Goal: Use online tool/utility: Utilize a website feature to perform a specific function

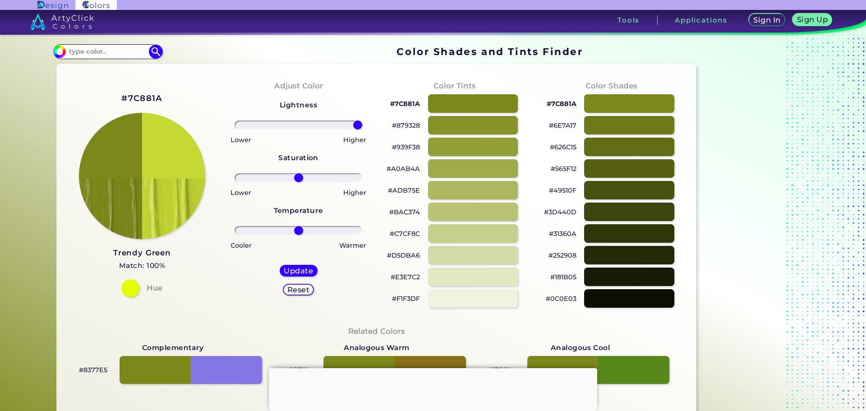
type input "100"
click at [362, 120] on input "range" at bounding box center [299, 124] width 128 height 9
drag, startPoint x: 326, startPoint y: 175, endPoint x: 303, endPoint y: 174, distance: 23.0
type input "12"
click at [303, 174] on input "range" at bounding box center [299, 177] width 128 height 9
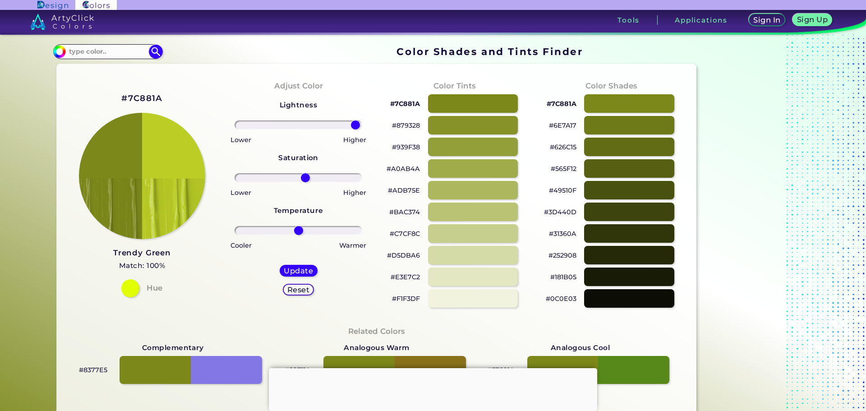
type input "100"
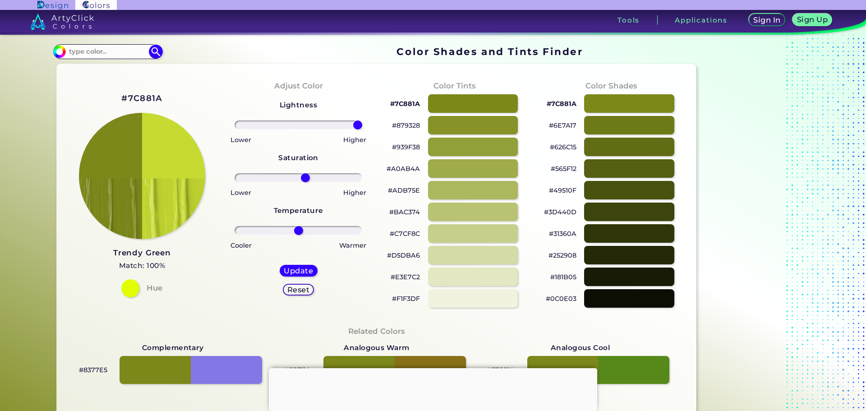
drag, startPoint x: 358, startPoint y: 126, endPoint x: 373, endPoint y: 126, distance: 14.9
click at [362, 126] on input "range" at bounding box center [299, 124] width 128 height 9
type input "6"
click at [299, 227] on input "range" at bounding box center [299, 230] width 128 height 9
drag, startPoint x: 301, startPoint y: 175, endPoint x: 311, endPoint y: 176, distance: 9.9
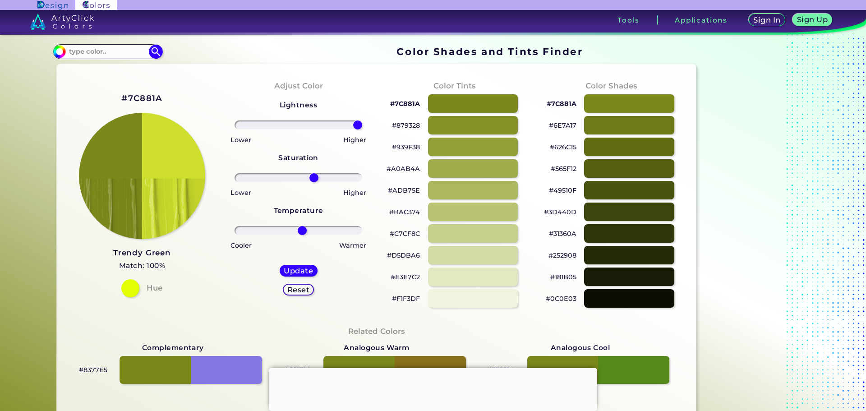
type input "26"
click at [312, 179] on input "range" at bounding box center [299, 177] width 128 height 9
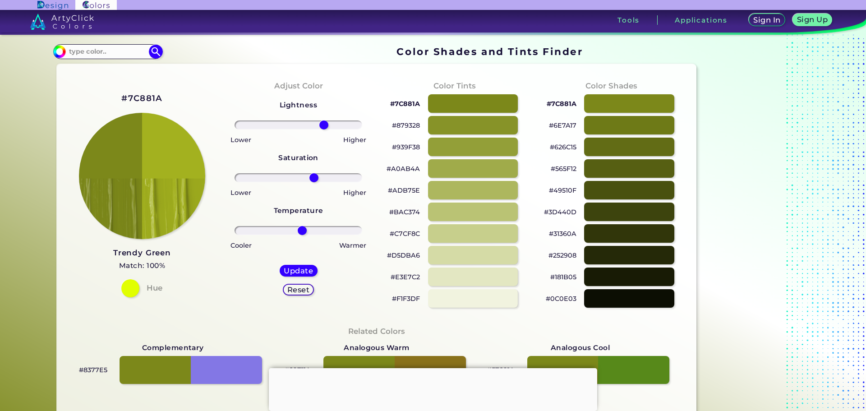
drag, startPoint x: 351, startPoint y: 124, endPoint x: 322, endPoint y: 125, distance: 29.8
type input "43"
click at [322, 125] on input "range" at bounding box center [299, 124] width 128 height 9
click at [84, 51] on input at bounding box center [108, 52] width 84 height 12
click at [138, 94] on div "#7C881A" at bounding box center [141, 98] width 41 height 15
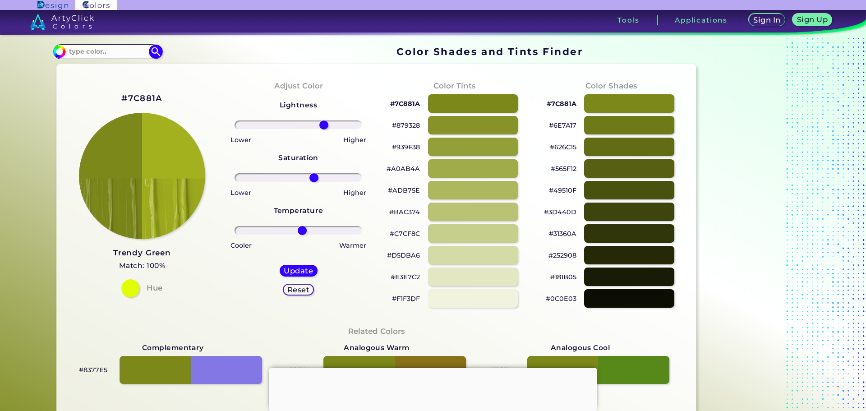
click at [139, 95] on h2 "#7C881A" at bounding box center [141, 98] width 41 height 12
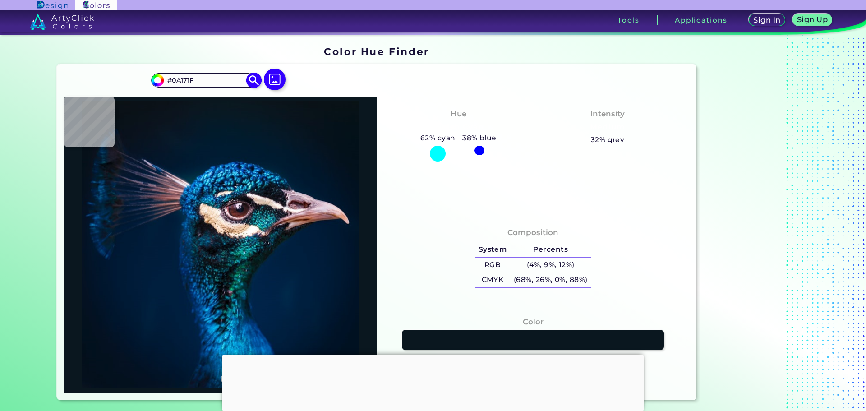
click at [196, 78] on input "#0A171F" at bounding box center [206, 80] width 84 height 12
drag, startPoint x: 197, startPoint y: 78, endPoint x: 171, endPoint y: 78, distance: 25.7
click at [171, 78] on input "#0A171F" at bounding box center [206, 80] width 84 height 12
click at [189, 79] on input "#0A171F" at bounding box center [206, 80] width 84 height 12
drag, startPoint x: 181, startPoint y: 81, endPoint x: 168, endPoint y: 84, distance: 13.5
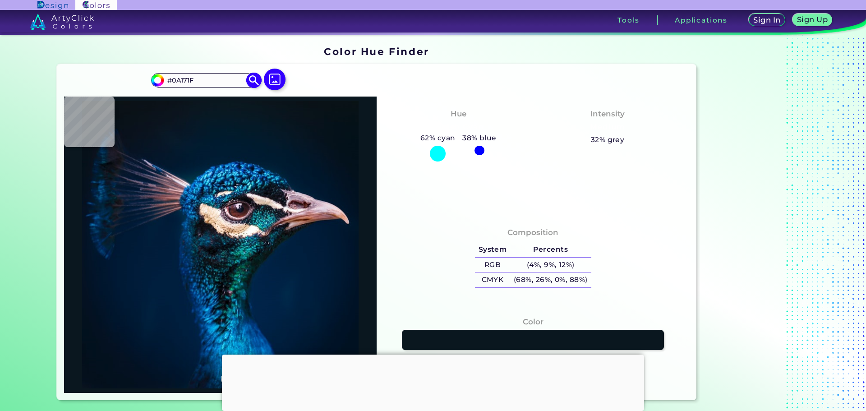
click at [168, 84] on input "#0A171F" at bounding box center [206, 80] width 84 height 12
type input "#dae1b7"
type input "#DAE1B7"
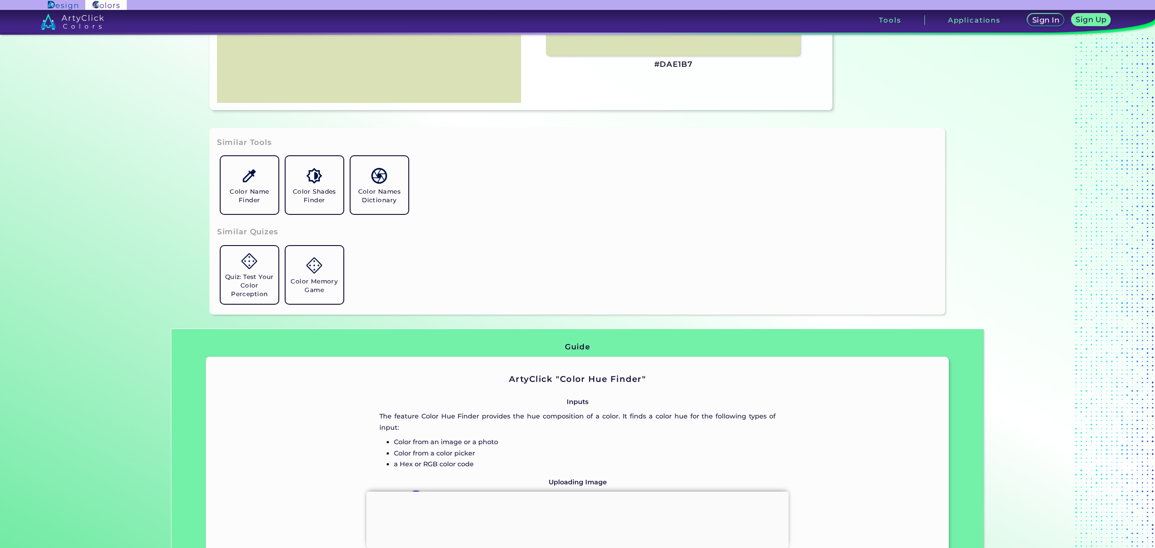
scroll to position [149, 0]
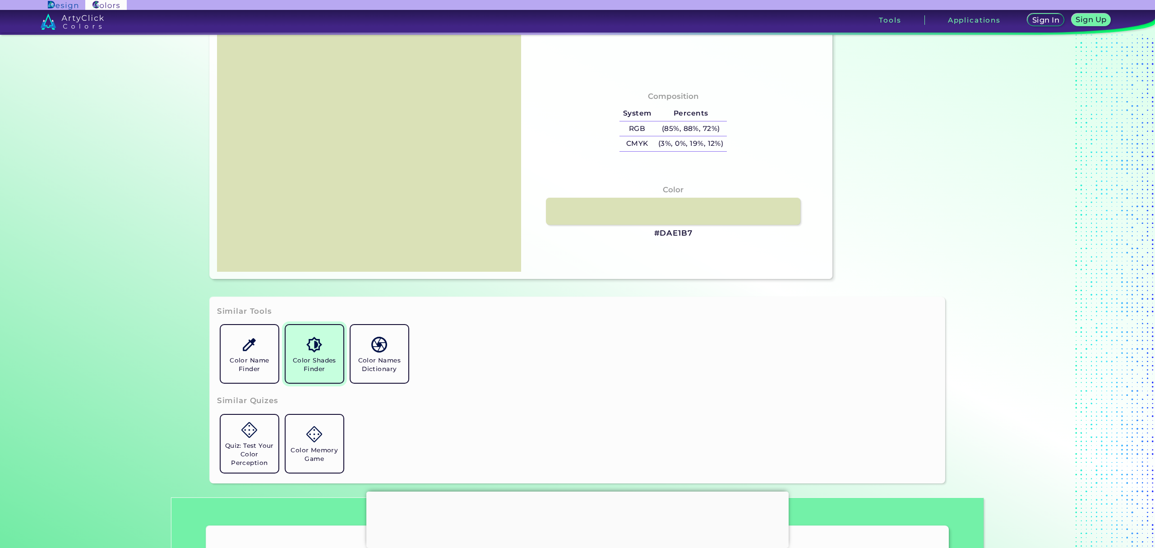
click at [327, 370] on h5 "Color Shades Finder" at bounding box center [314, 364] width 51 height 17
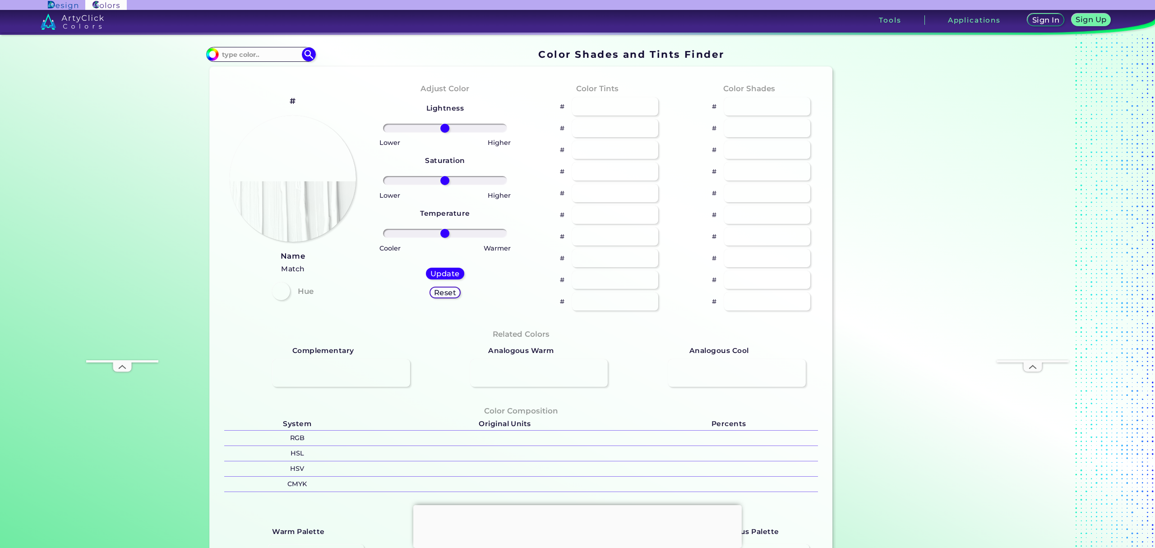
type input "#70e6d2"
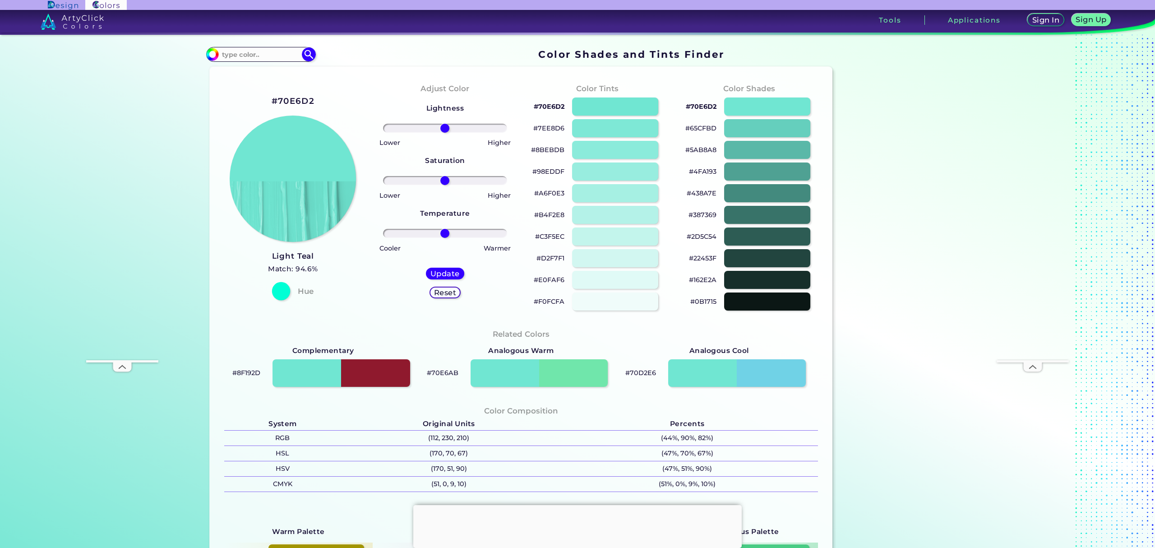
click at [280, 290] on div at bounding box center [281, 291] width 18 height 18
click at [306, 267] on h5 "Match: 94.6%" at bounding box center [293, 269] width 50 height 12
click at [447, 293] on h5 "Reset" at bounding box center [445, 292] width 20 height 7
click at [262, 51] on input at bounding box center [261, 54] width 84 height 12
click at [262, 51] on input "dae1b7" at bounding box center [261, 54] width 84 height 12
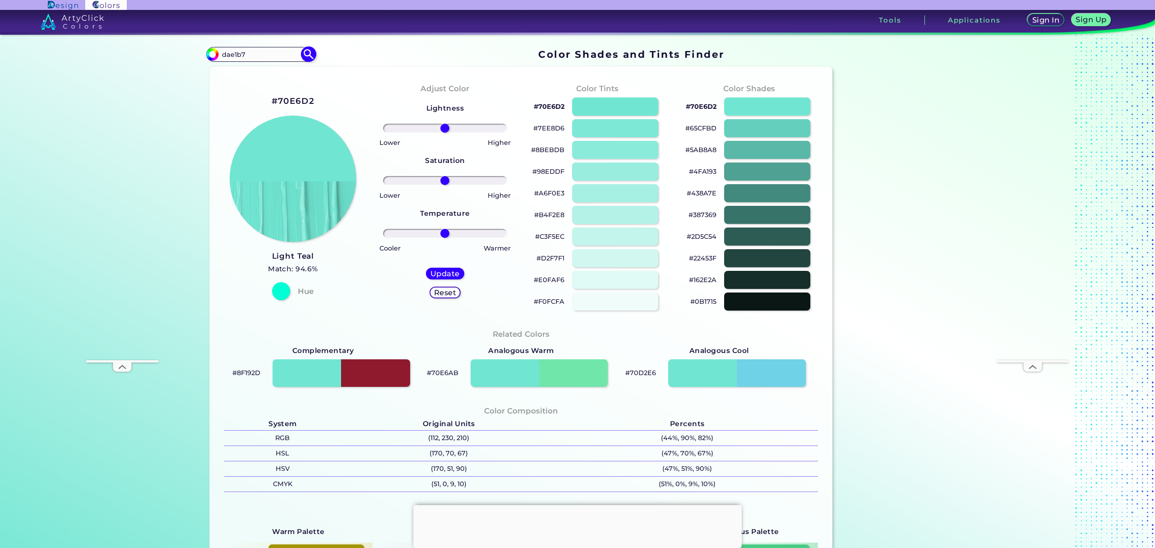
click at [262, 51] on input "dae1b7" at bounding box center [261, 54] width 84 height 12
type input "dae1b7"
click at [308, 53] on img at bounding box center [309, 54] width 16 height 16
type input "#000000"
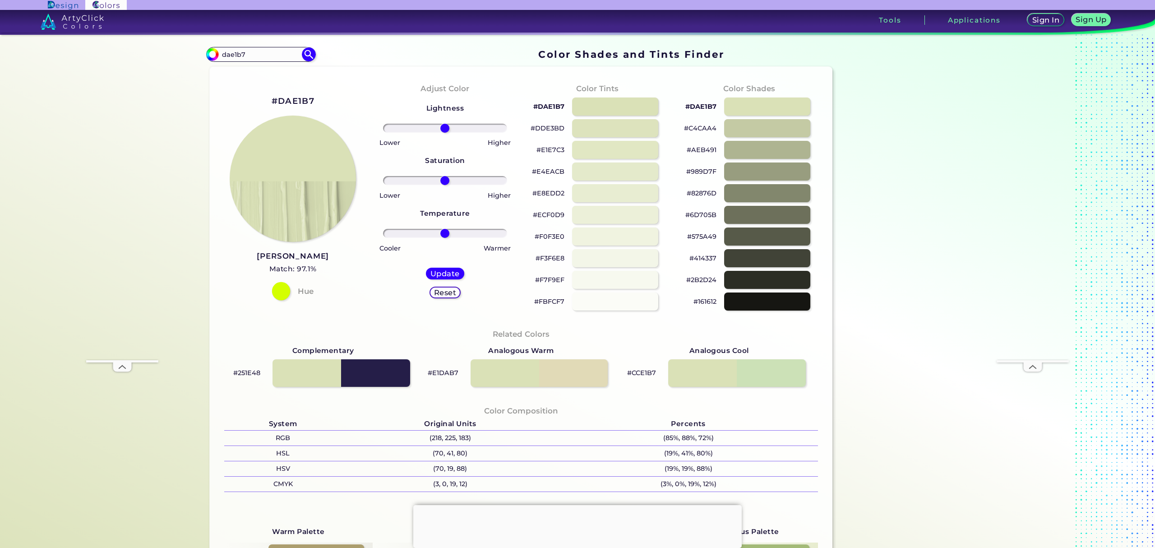
click at [285, 290] on div at bounding box center [281, 291] width 18 height 18
click at [442, 127] on input "range" at bounding box center [445, 128] width 124 height 9
type input "-1"
click at [442, 125] on input "range" at bounding box center [445, 128] width 124 height 9
drag, startPoint x: 458, startPoint y: 177, endPoint x: 522, endPoint y: 178, distance: 63.6
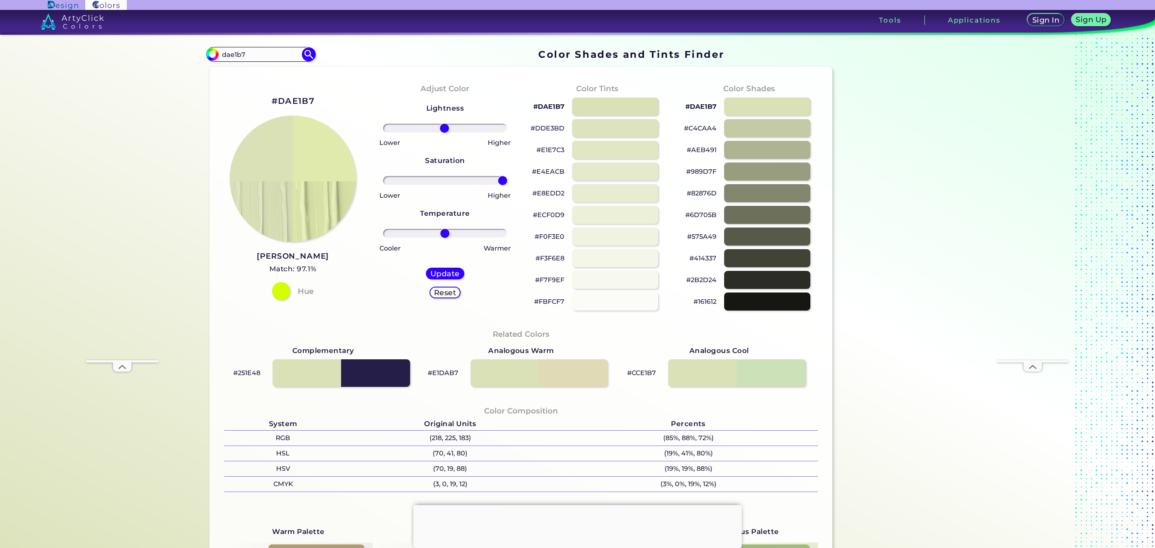
type input "100"
click at [507, 178] on input "range" at bounding box center [445, 180] width 124 height 9
type input "3"
click at [444, 236] on input "range" at bounding box center [445, 233] width 124 height 9
click at [439, 290] on h5 "Reset" at bounding box center [445, 292] width 20 height 7
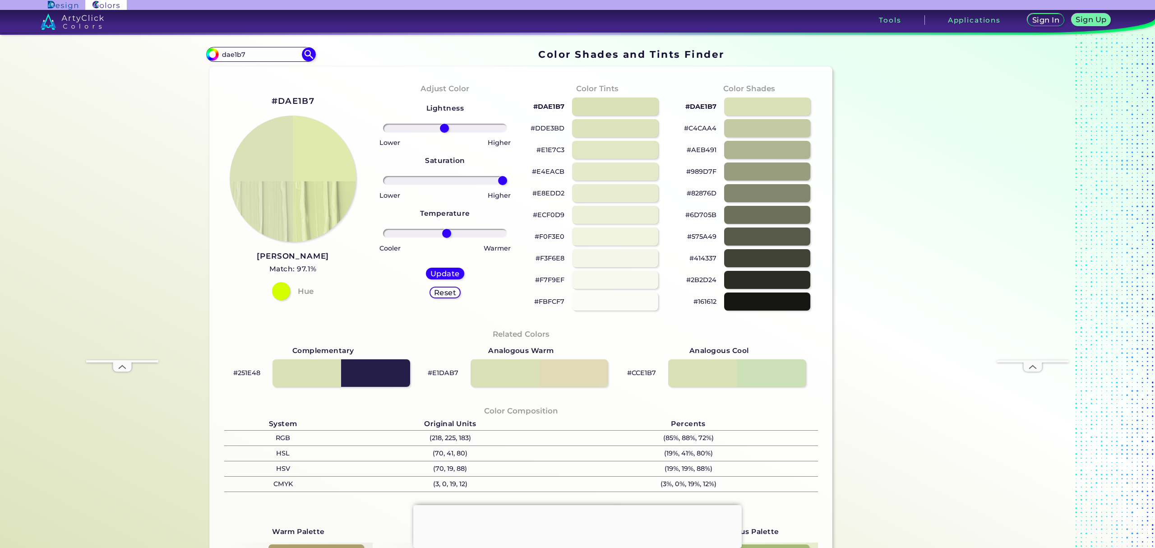
type input "0"
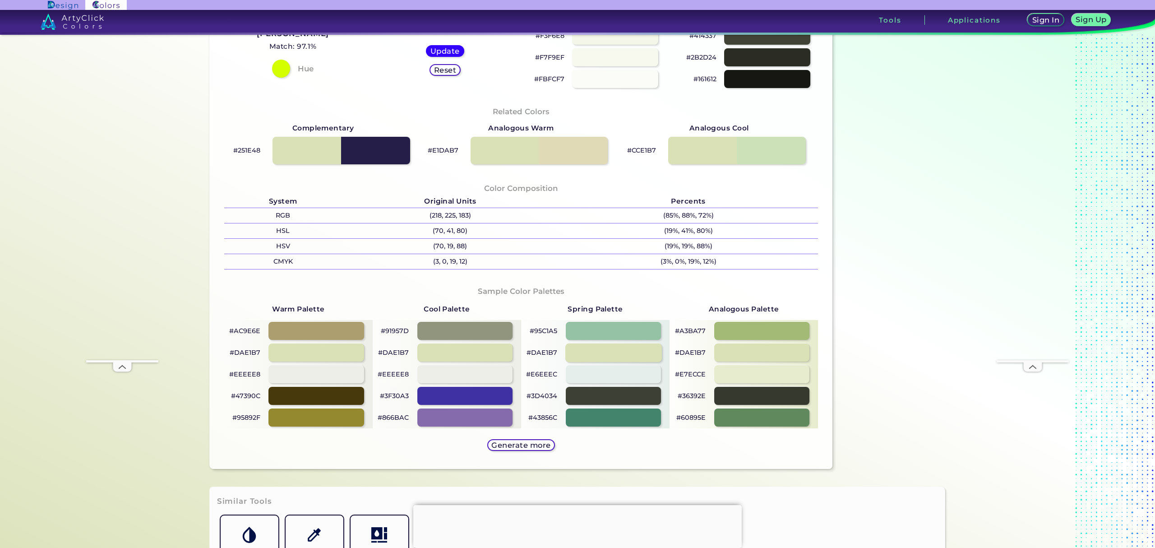
scroll to position [240, 0]
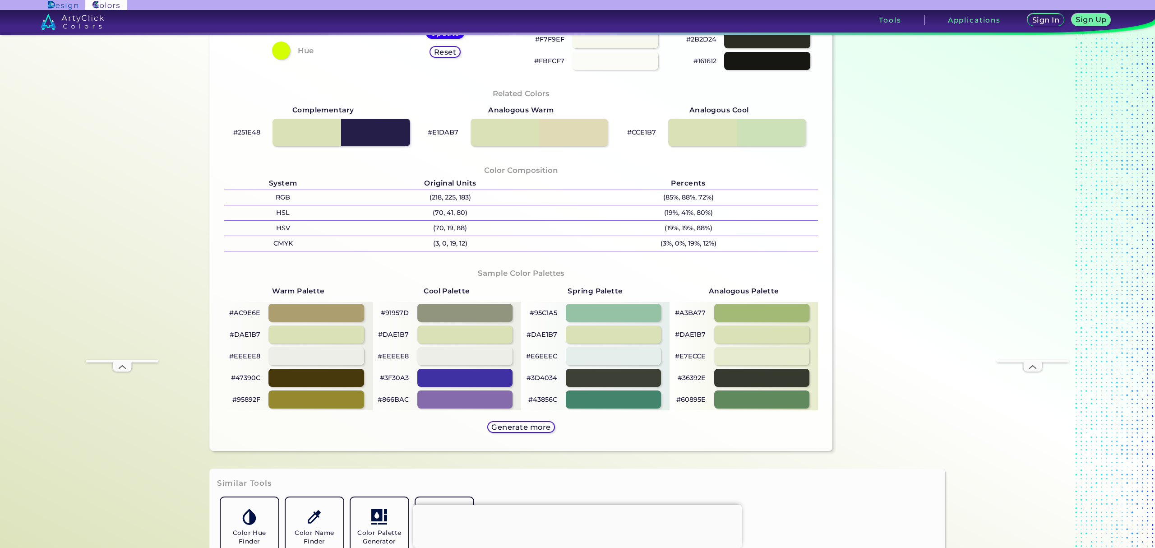
click at [502, 428] on h5 "Generate more" at bounding box center [521, 426] width 54 height 7
